Goal: Navigation & Orientation: Find specific page/section

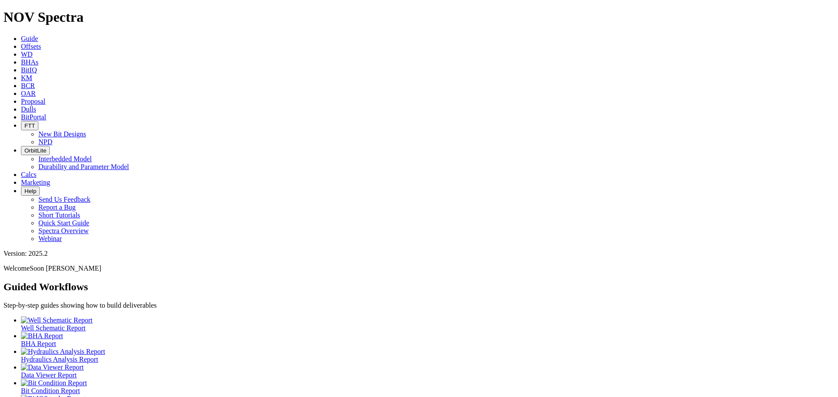
click at [46, 113] on span "BitPortal" at bounding box center [33, 116] width 25 height 7
click at [21, 113] on icon at bounding box center [21, 116] width 0 height 7
